Goal: Contribute content: Add original content to the website for others to see

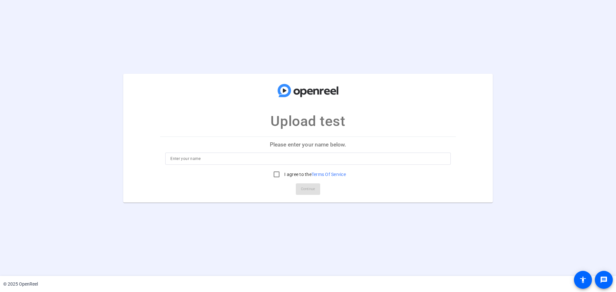
drag, startPoint x: 522, startPoint y: 1, endPoint x: 477, endPoint y: 47, distance: 64.2
click at [477, 47] on openreel-ugc-auth "Upload test Please enter your name below. I agree to the Terms Of Service Conti…" at bounding box center [308, 138] width 616 height 276
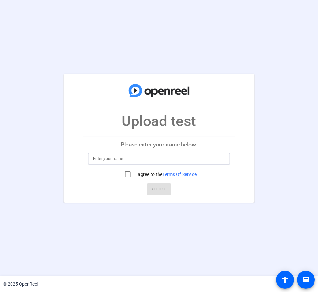
click at [127, 159] on input at bounding box center [159, 159] width 132 height 8
type input "[PERSON_NAME]"
click at [126, 175] on input "I agree to the Terms Of Service" at bounding box center [128, 174] width 13 height 13
checkbox input "true"
click at [159, 191] on span "Continue" at bounding box center [159, 189] width 14 height 10
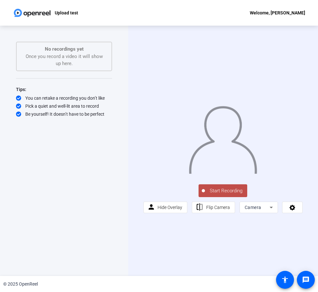
click at [271, 210] on icon at bounding box center [272, 208] width 8 height 8
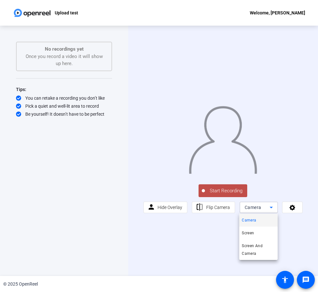
click at [224, 234] on div at bounding box center [159, 146] width 318 height 292
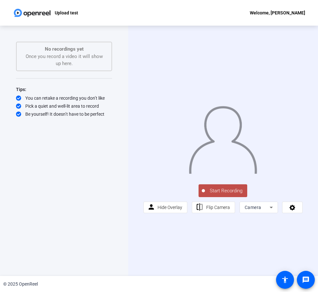
click at [219, 189] on span "Start Recording" at bounding box center [226, 190] width 42 height 7
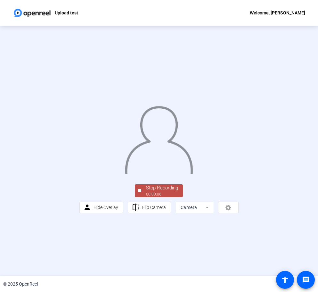
click at [139, 192] on div at bounding box center [139, 190] width 3 height 3
